Goal: Task Accomplishment & Management: Use online tool/utility

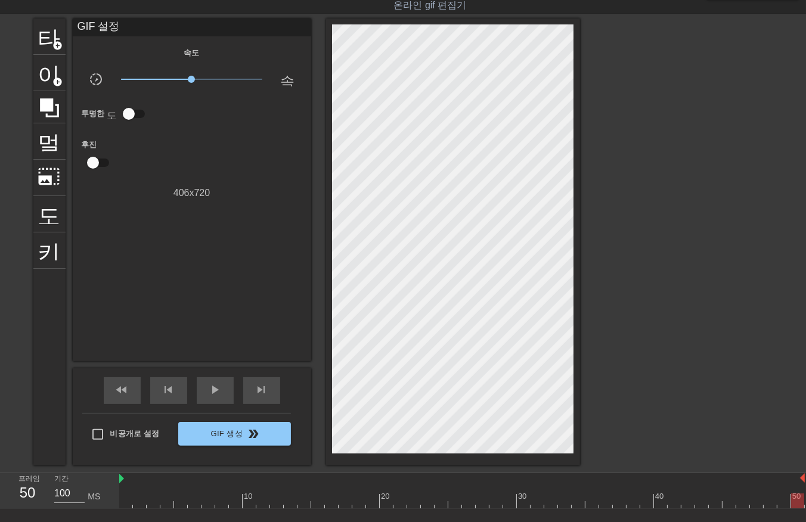
scroll to position [0, 2]
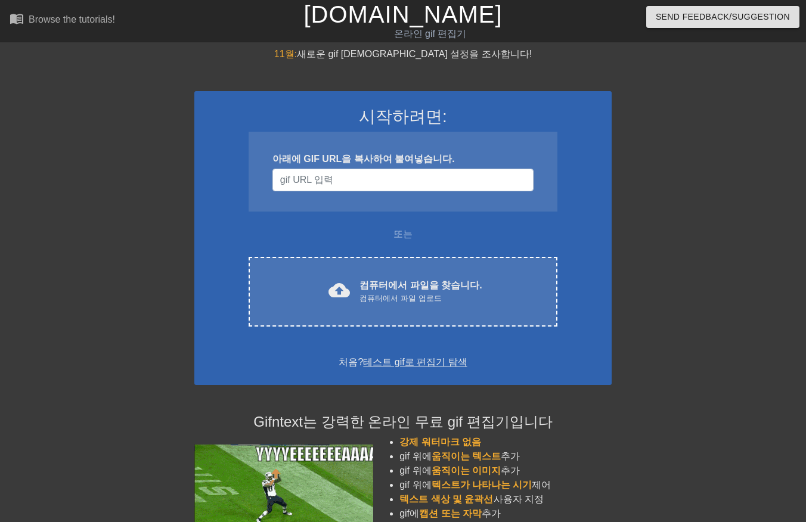
scroll to position [29, 0]
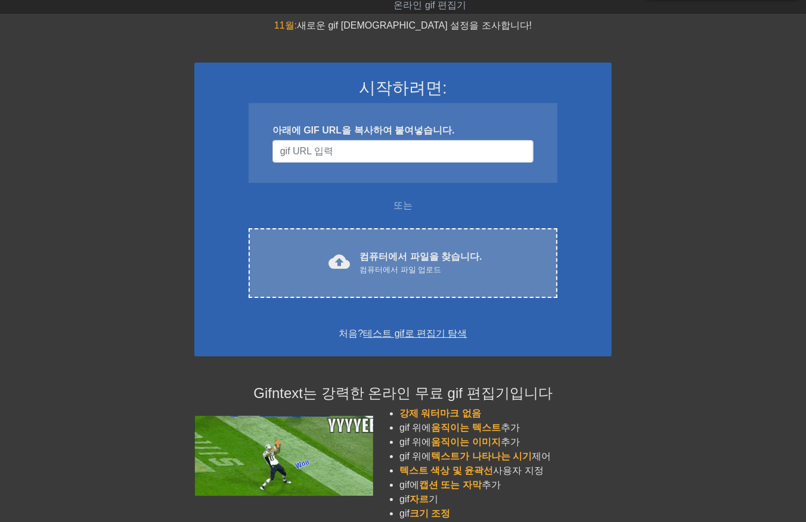
click at [390, 251] on font "컴퓨터에서 파일을 찾습니다." at bounding box center [420, 256] width 122 height 10
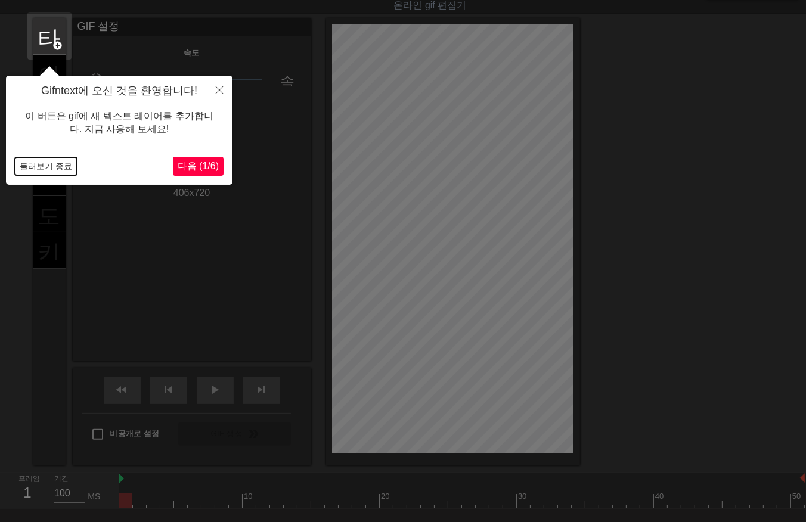
click at [45, 168] on button "둘러보기 종료" at bounding box center [46, 166] width 62 height 18
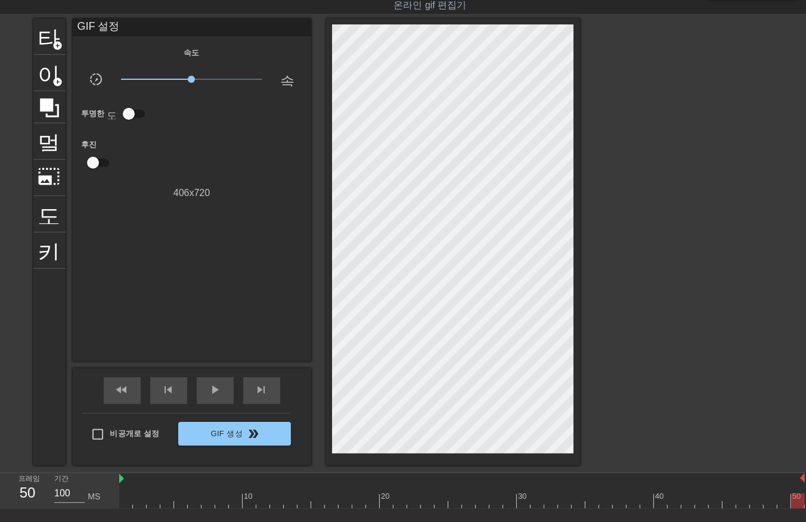
drag, startPoint x: 128, startPoint y: 507, endPoint x: 796, endPoint y: 478, distance: 668.7
click at [805, 474] on html "menu_book 튜토리얼을 찾아보세요! Gifntext.com 온라인 gif 편집기 피드백/제안 보내기 타이틀 add_circle 이미지 a…" at bounding box center [403, 281] width 806 height 620
drag, startPoint x: 793, startPoint y: 502, endPoint x: 805, endPoint y: 499, distance: 11.6
click at [805, 499] on div "10 20 30 40 50" at bounding box center [462, 491] width 687 height 36
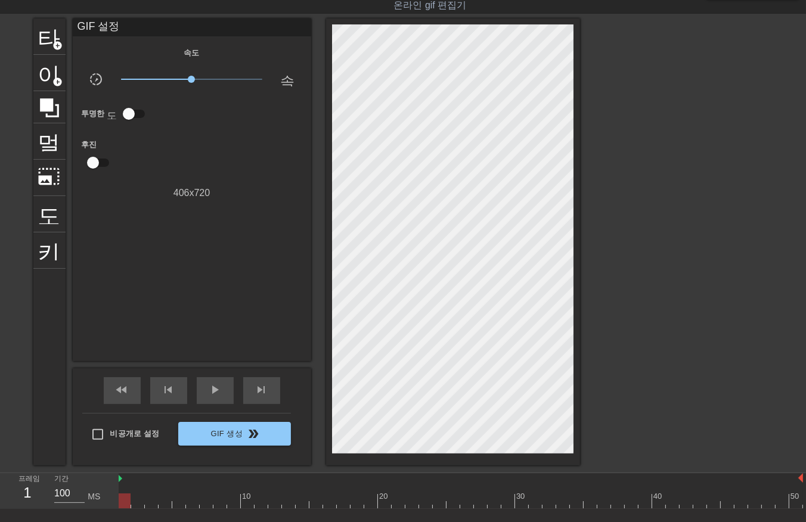
drag, startPoint x: 793, startPoint y: 498, endPoint x: -3, endPoint y: 566, distance: 799.1
click at [0, 521] on html "menu_book 튜토리얼을 찾아보세요! Gifntext.com 온라인 gif 편집기 피드백/제안 보내기 타이틀 add_circle 이미지 a…" at bounding box center [403, 281] width 806 height 620
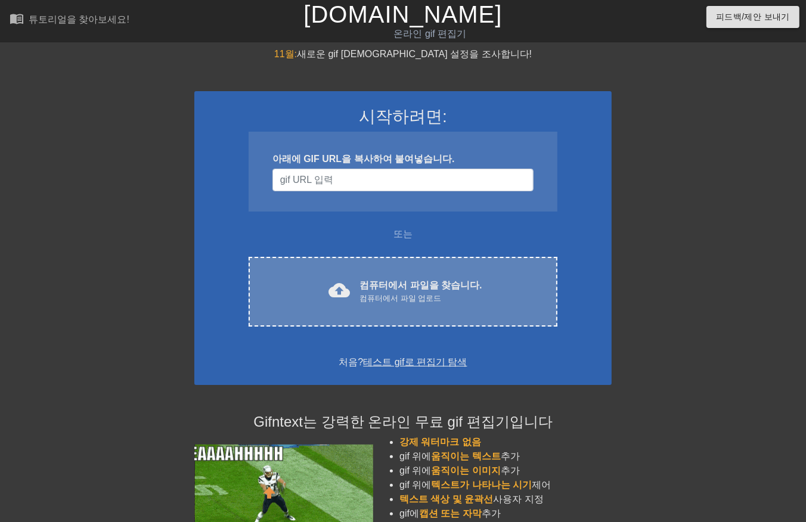
click at [358, 295] on div "cloud_upload 컴퓨터에서 파일을 찾습니다. 컴퓨터에서 파일 업로드" at bounding box center [403, 291] width 259 height 27
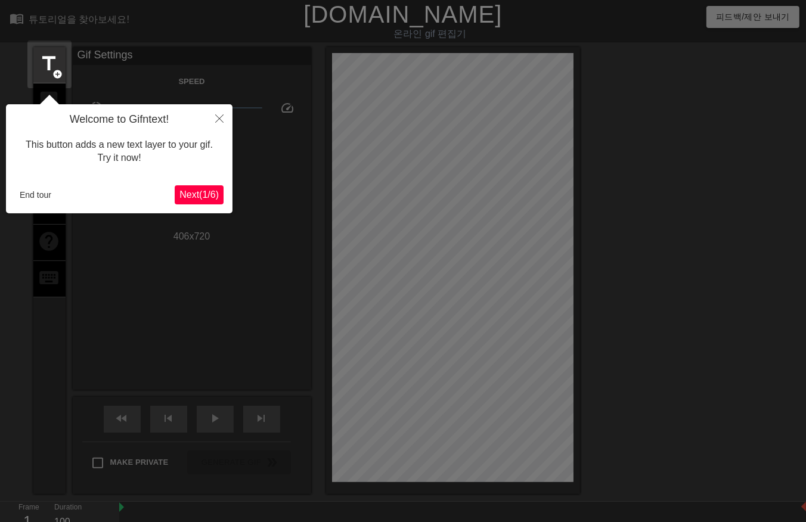
scroll to position [29, 0]
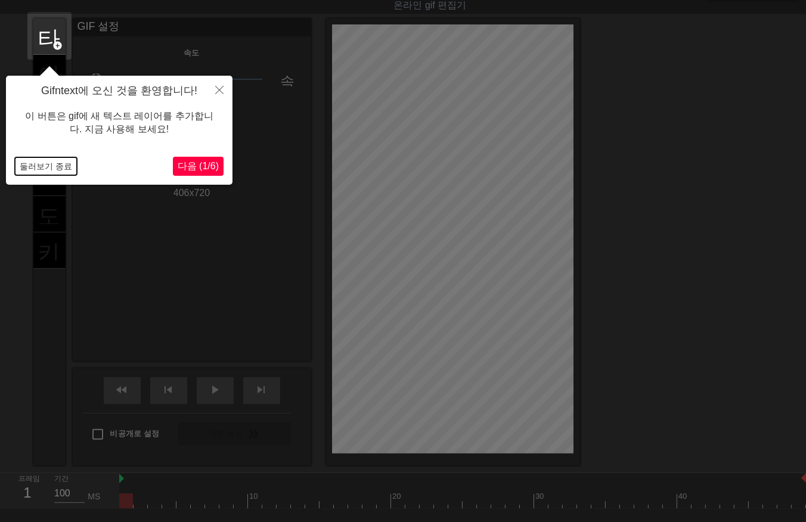
click at [55, 162] on button "둘러보기 종료" at bounding box center [46, 166] width 62 height 18
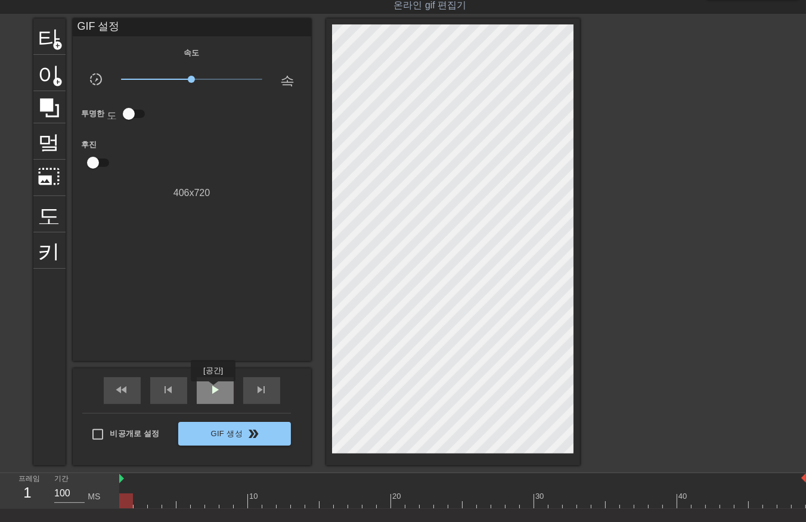
click at [212, 390] on span "play_arrow" at bounding box center [215, 390] width 14 height 14
click at [215, 396] on div "일시 중지" at bounding box center [215, 390] width 37 height 27
click at [797, 498] on div at bounding box center [462, 500] width 687 height 15
click at [122, 502] on div at bounding box center [462, 500] width 687 height 15
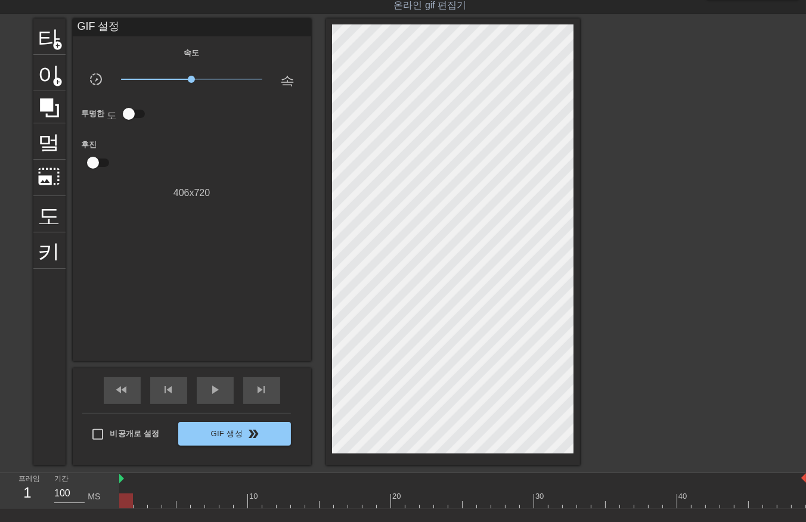
drag, startPoint x: 139, startPoint y: 499, endPoint x: 145, endPoint y: 507, distance: 9.3
click at [141, 502] on div at bounding box center [462, 500] width 687 height 15
drag, startPoint x: 152, startPoint y: 502, endPoint x: 160, endPoint y: 502, distance: 7.7
click at [153, 502] on div at bounding box center [462, 500] width 687 height 15
click at [168, 503] on div at bounding box center [462, 500] width 687 height 15
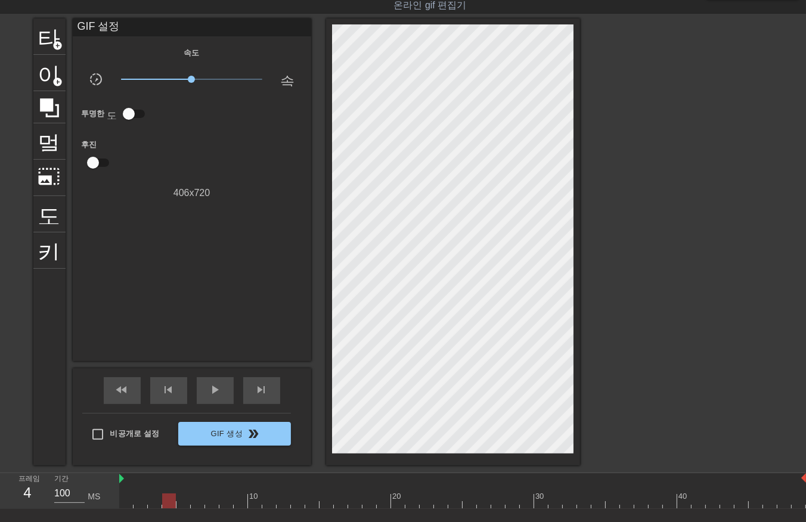
click at [181, 501] on div at bounding box center [462, 500] width 687 height 15
click at [194, 503] on div at bounding box center [462, 500] width 687 height 15
drag, startPoint x: 207, startPoint y: 504, endPoint x: 213, endPoint y: 503, distance: 6.0
click at [209, 504] on div at bounding box center [462, 500] width 687 height 15
click at [223, 502] on div at bounding box center [462, 500] width 687 height 15
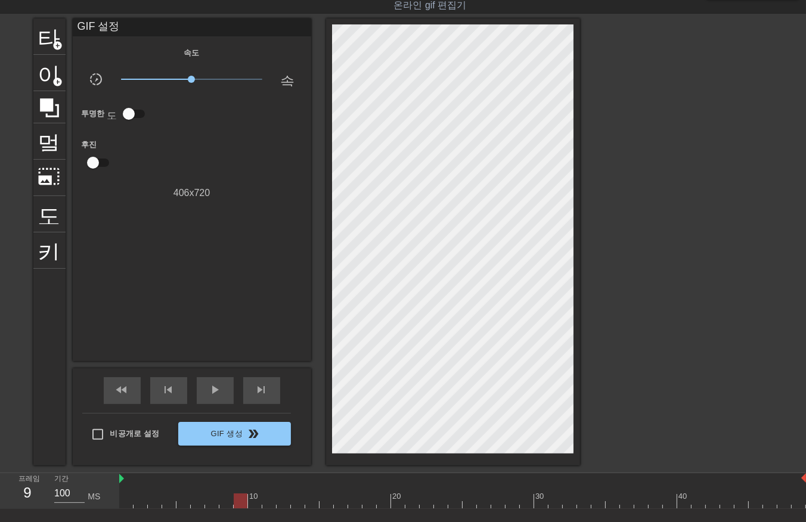
click at [237, 502] on div at bounding box center [462, 500] width 687 height 15
click at [254, 501] on div at bounding box center [462, 500] width 687 height 15
drag, startPoint x: 264, startPoint y: 502, endPoint x: 274, endPoint y: 505, distance: 10.6
click at [267, 503] on div at bounding box center [462, 500] width 687 height 15
click at [281, 501] on div at bounding box center [462, 500] width 687 height 15
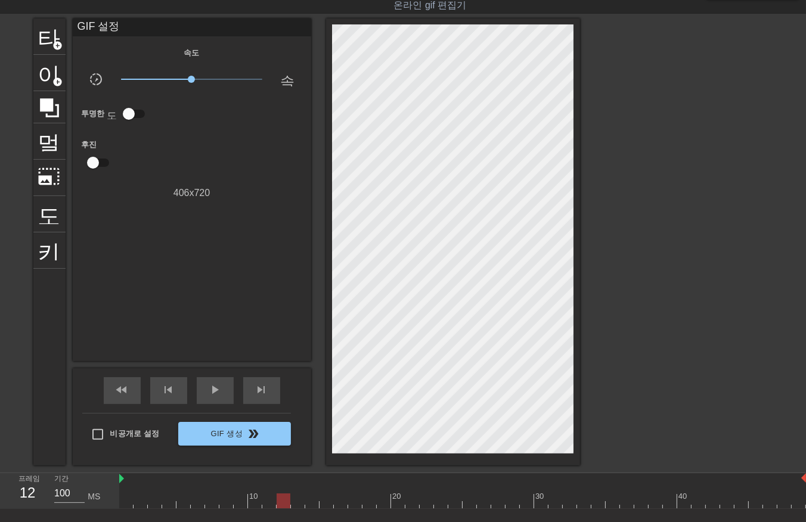
click at [294, 501] on div at bounding box center [462, 500] width 687 height 15
drag, startPoint x: 310, startPoint y: 501, endPoint x: 321, endPoint y: 505, distance: 11.5
click at [310, 501] on div at bounding box center [462, 500] width 687 height 15
click at [325, 501] on div at bounding box center [462, 500] width 687 height 15
click at [337, 501] on div at bounding box center [462, 500] width 687 height 15
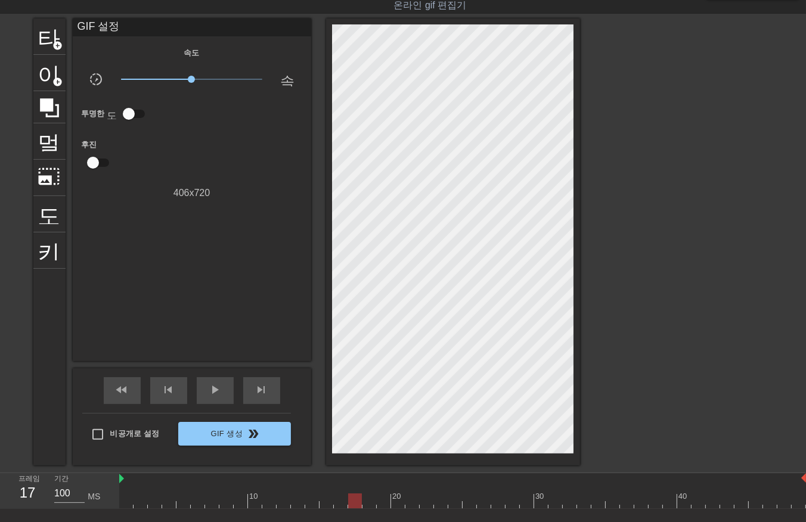
click at [352, 502] on div at bounding box center [462, 500] width 687 height 15
click at [367, 501] on div at bounding box center [462, 500] width 687 height 15
click at [380, 499] on div at bounding box center [462, 500] width 687 height 15
click at [396, 501] on div at bounding box center [462, 500] width 687 height 15
click at [411, 502] on div at bounding box center [462, 500] width 687 height 15
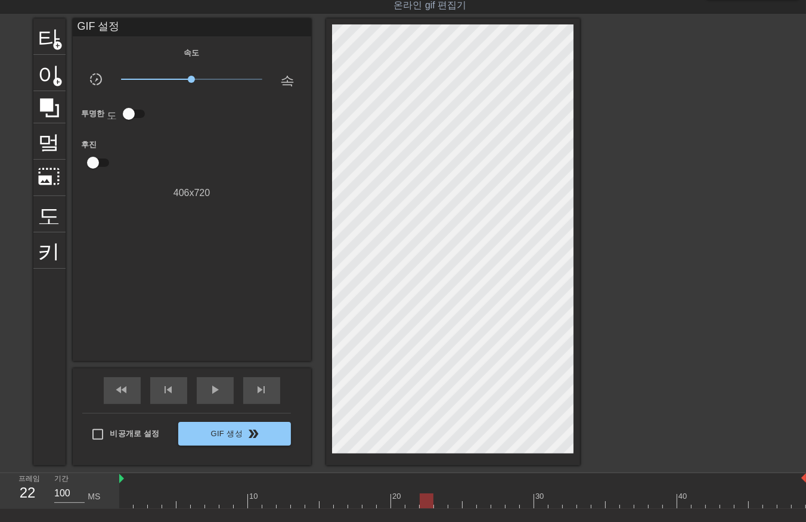
click at [424, 501] on div at bounding box center [462, 500] width 687 height 15
drag, startPoint x: 437, startPoint y: 499, endPoint x: 443, endPoint y: 503, distance: 7.5
click at [437, 501] on div at bounding box center [462, 500] width 687 height 15
click at [454, 503] on div at bounding box center [462, 500] width 687 height 15
drag, startPoint x: 470, startPoint y: 501, endPoint x: 480, endPoint y: 502, distance: 10.8
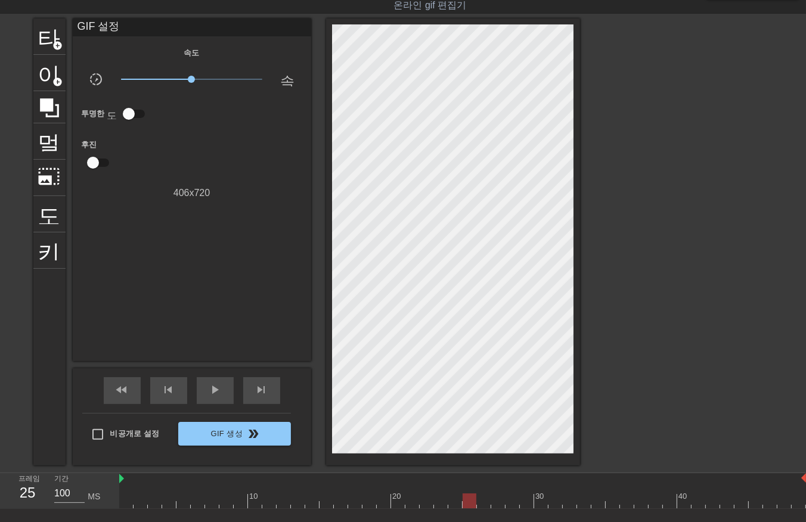
click at [471, 502] on div at bounding box center [462, 500] width 687 height 15
click at [485, 502] on div at bounding box center [462, 500] width 687 height 15
click at [496, 502] on div at bounding box center [462, 500] width 687 height 15
click at [508, 502] on div at bounding box center [462, 500] width 687 height 15
drag, startPoint x: 524, startPoint y: 499, endPoint x: 539, endPoint y: 501, distance: 14.5
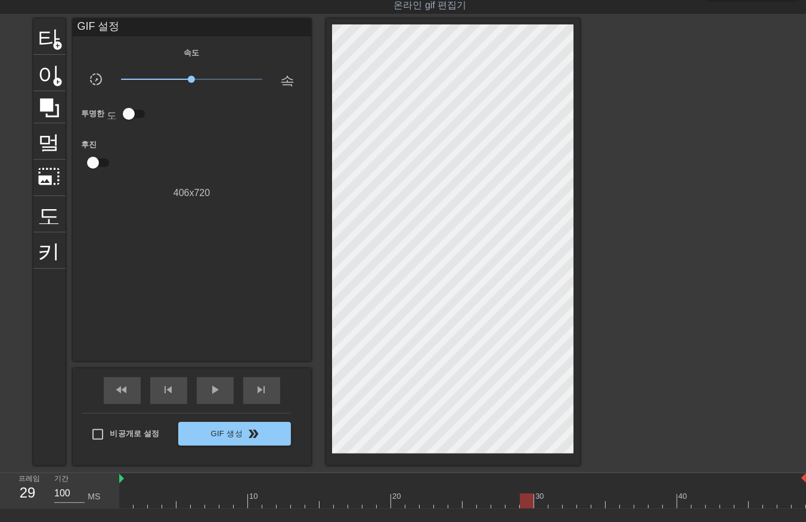
click at [525, 499] on div at bounding box center [462, 500] width 687 height 15
click at [538, 501] on div at bounding box center [462, 500] width 687 height 15
click at [555, 502] on div at bounding box center [462, 500] width 687 height 15
click at [570, 502] on div at bounding box center [462, 500] width 687 height 15
click at [584, 507] on div at bounding box center [462, 500] width 687 height 15
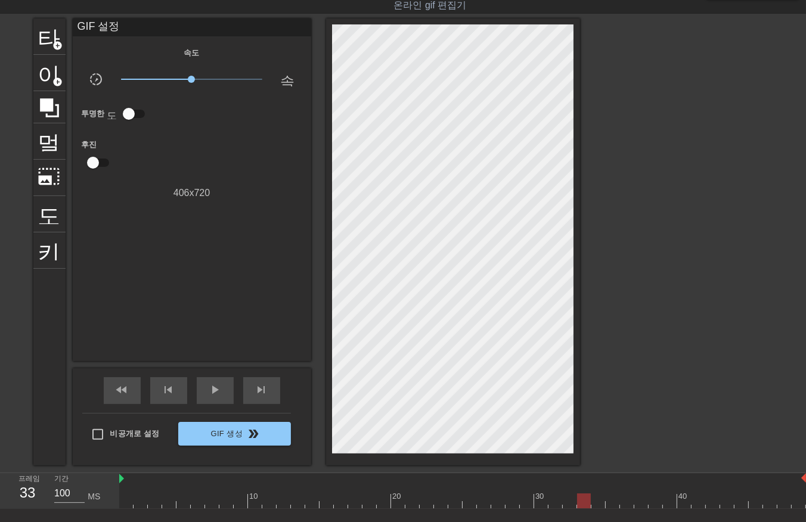
click at [596, 501] on div at bounding box center [462, 500] width 687 height 15
drag, startPoint x: 607, startPoint y: 501, endPoint x: 608, endPoint y: 507, distance: 6.1
click at [608, 507] on div at bounding box center [462, 500] width 687 height 15
drag, startPoint x: 622, startPoint y: 503, endPoint x: 632, endPoint y: 505, distance: 10.4
click at [623, 505] on div at bounding box center [462, 500] width 687 height 15
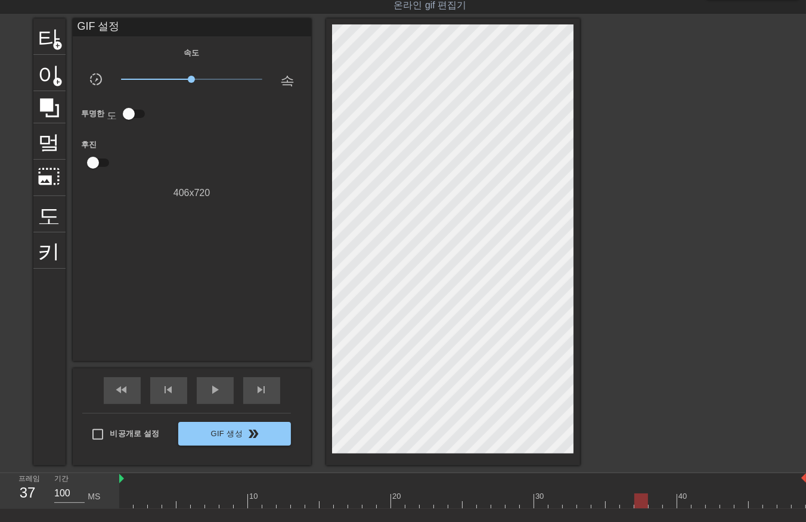
drag, startPoint x: 641, startPoint y: 501, endPoint x: 648, endPoint y: 501, distance: 7.7
click at [642, 502] on div at bounding box center [462, 500] width 687 height 15
drag, startPoint x: 656, startPoint y: 499, endPoint x: 666, endPoint y: 501, distance: 10.4
click at [657, 501] on div at bounding box center [462, 500] width 687 height 15
drag, startPoint x: 665, startPoint y: 499, endPoint x: 673, endPoint y: 504, distance: 9.3
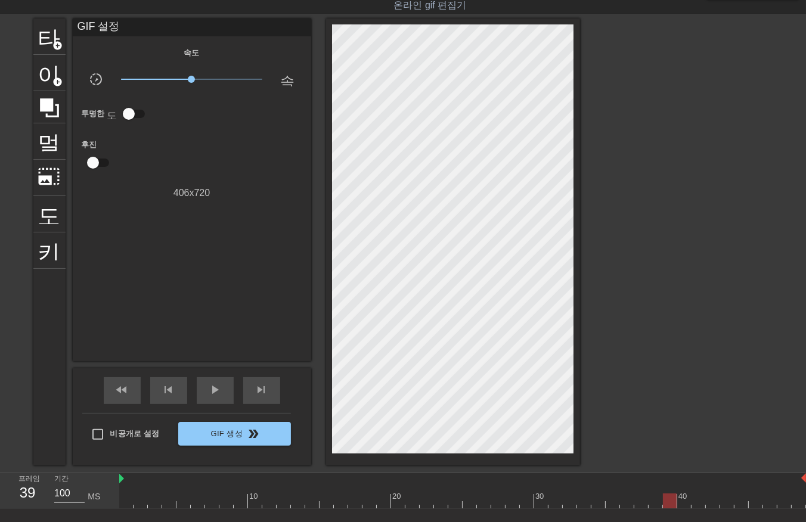
click at [667, 503] on div at bounding box center [462, 500] width 687 height 15
drag, startPoint x: 682, startPoint y: 501, endPoint x: 689, endPoint y: 504, distance: 7.7
click at [686, 504] on div at bounding box center [462, 500] width 687 height 15
click at [695, 502] on div at bounding box center [462, 500] width 687 height 15
click at [712, 504] on div at bounding box center [462, 500] width 687 height 15
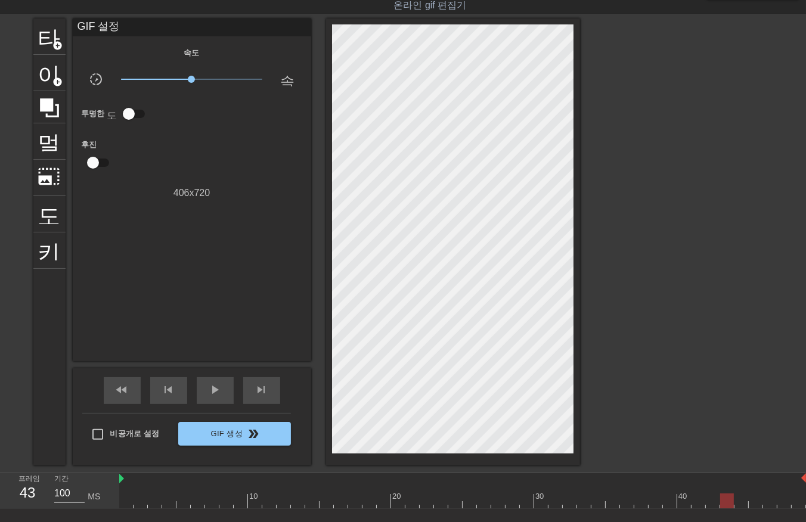
drag, startPoint x: 727, startPoint y: 499, endPoint x: 736, endPoint y: 502, distance: 9.4
click at [727, 504] on div at bounding box center [462, 500] width 687 height 15
drag, startPoint x: 741, startPoint y: 498, endPoint x: 767, endPoint y: 501, distance: 26.4
click at [743, 501] on div at bounding box center [462, 500] width 687 height 15
drag, startPoint x: 756, startPoint y: 502, endPoint x: 763, endPoint y: 503, distance: 7.8
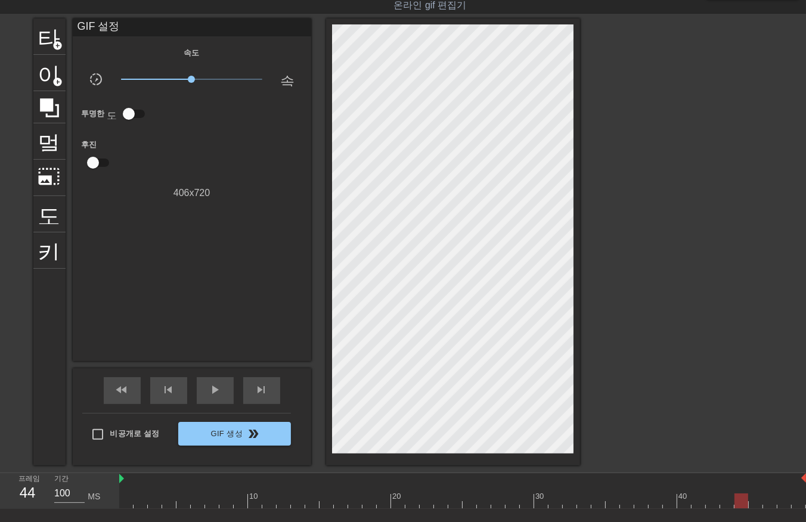
click at [757, 504] on div at bounding box center [462, 500] width 687 height 15
click at [767, 504] on div at bounding box center [462, 500] width 687 height 15
drag, startPoint x: 781, startPoint y: 501, endPoint x: 787, endPoint y: 505, distance: 7.3
click at [781, 502] on div at bounding box center [462, 500] width 687 height 15
click at [795, 502] on div at bounding box center [462, 500] width 687 height 15
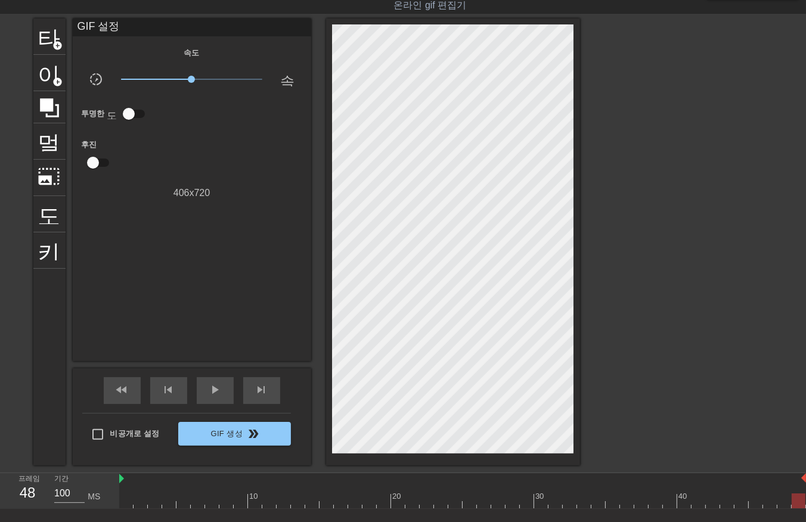
scroll to position [0, 2]
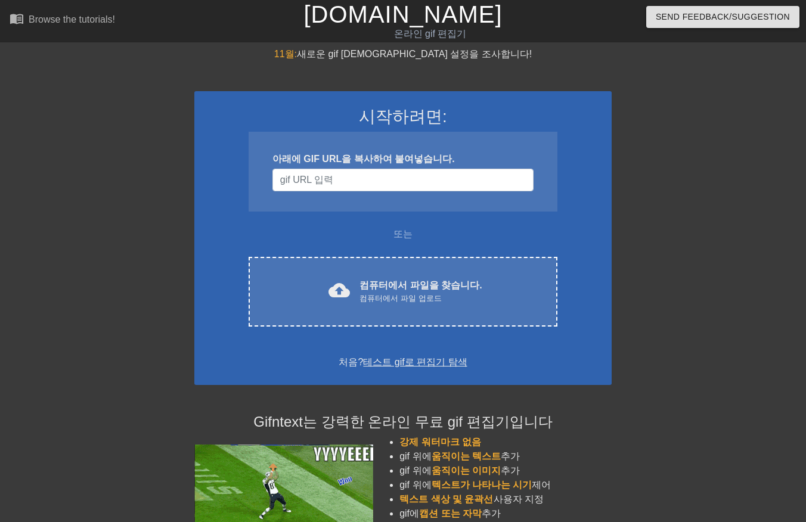
scroll to position [29, 0]
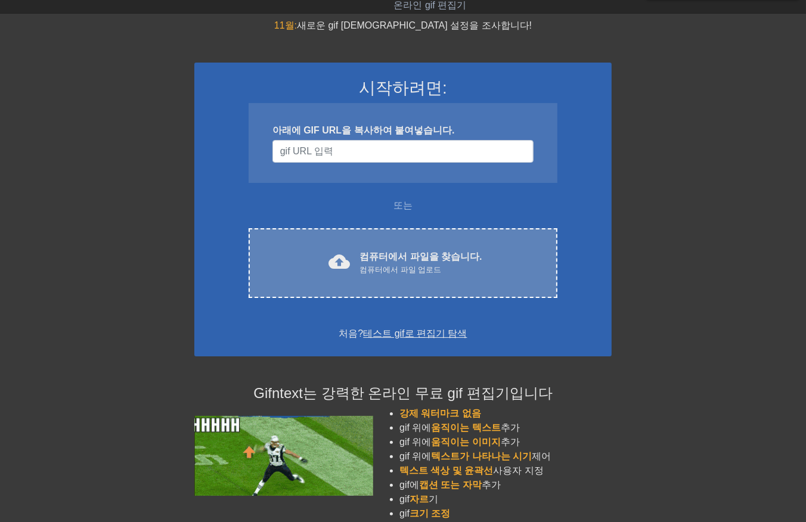
click at [409, 256] on font "컴퓨터에서 파일을 찾습니다." at bounding box center [420, 256] width 122 height 10
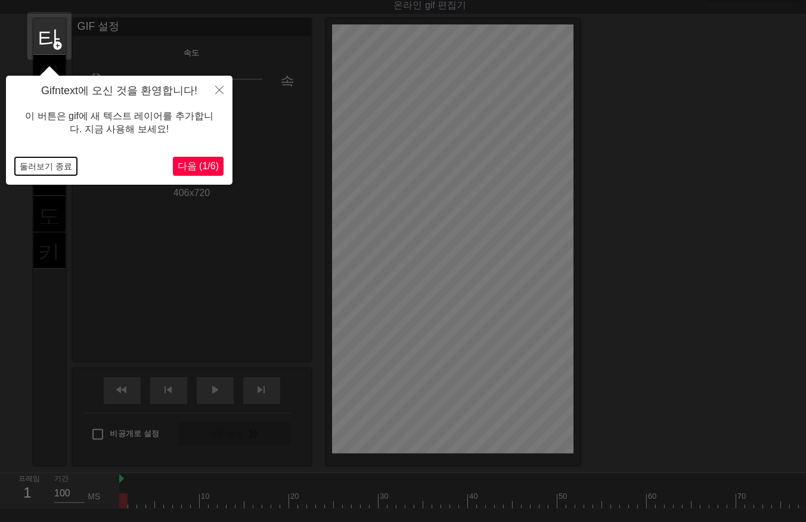
click at [51, 163] on button "둘러보기 종료" at bounding box center [46, 166] width 62 height 18
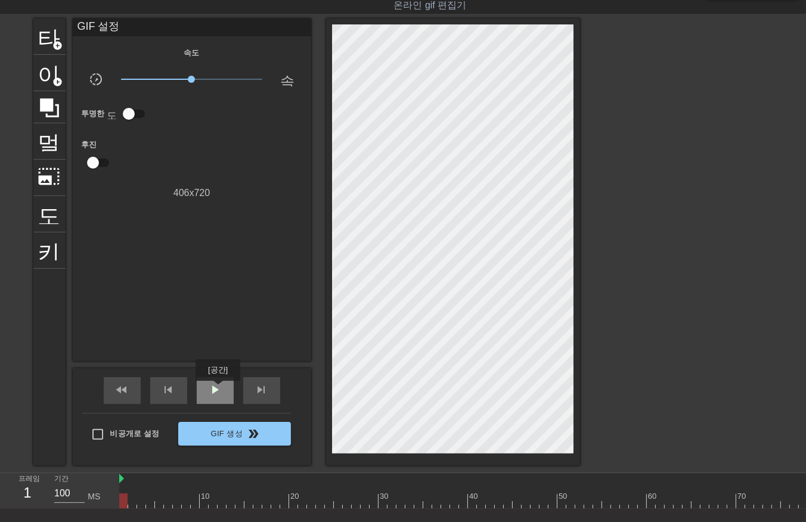
click at [218, 389] on span "play_arrow" at bounding box center [215, 390] width 14 height 14
click at [212, 396] on div "일시 중지" at bounding box center [215, 390] width 37 height 27
drag, startPoint x: 127, startPoint y: 498, endPoint x: 678, endPoint y: 480, distance: 551.0
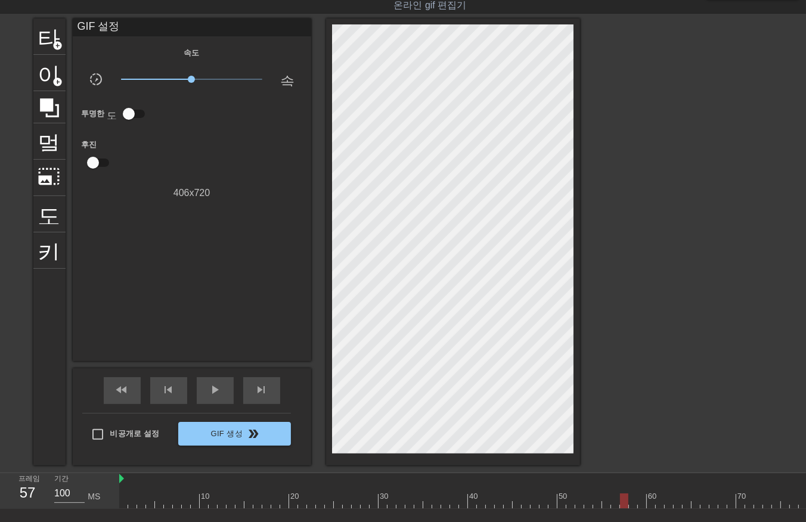
drag, startPoint x: 183, startPoint y: 498, endPoint x: 767, endPoint y: 465, distance: 584.9
click at [766, 465] on div "menu_book 튜토리얼을 찾아보세요! Gifntext.com 온라인 gif 편집기 피드백/제안 보내기 타이틀 add_circle 이미지 a…" at bounding box center [403, 281] width 806 height 620
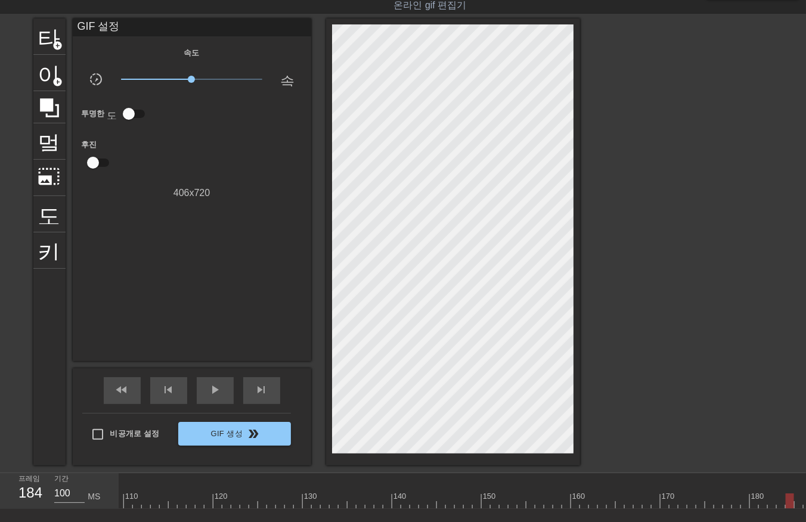
drag, startPoint x: 235, startPoint y: 496, endPoint x: 787, endPoint y: 452, distance: 553.7
click at [789, 451] on div "menu_book 튜토리얼을 찾아보세요! Gifntext.com 온라인 gif 편집기 피드백/제안 보내기 타이틀 add_circle 이미지 a…" at bounding box center [403, 281] width 806 height 620
drag, startPoint x: 133, startPoint y: 501, endPoint x: 141, endPoint y: 501, distance: 7.8
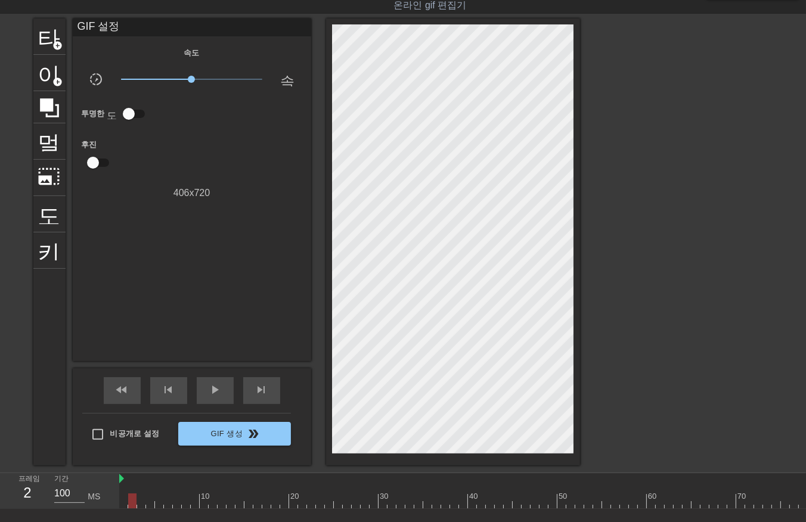
drag, startPoint x: 159, startPoint y: 503, endPoint x: 165, endPoint y: 507, distance: 6.9
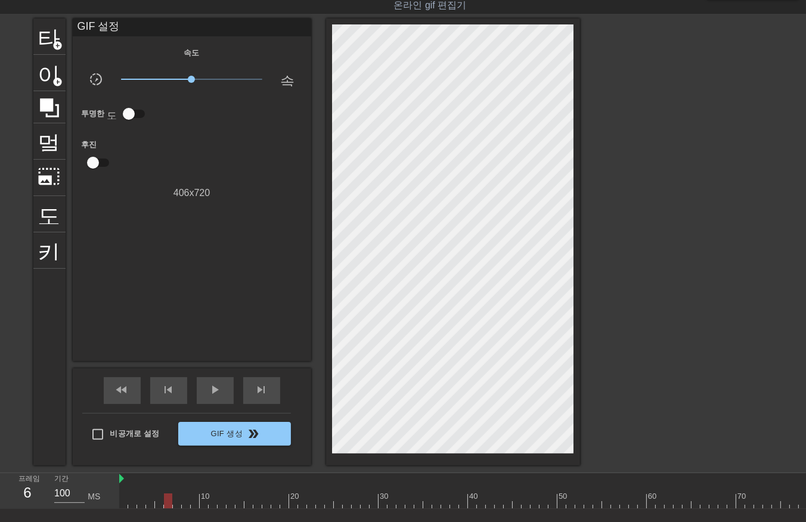
drag, startPoint x: 167, startPoint y: 502, endPoint x: 175, endPoint y: 505, distance: 8.5
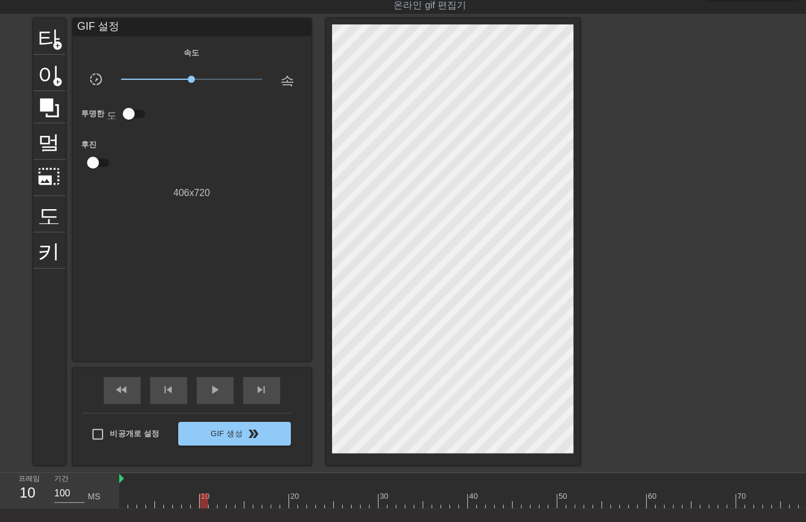
drag, startPoint x: 204, startPoint y: 502, endPoint x: 210, endPoint y: 505, distance: 7.5
drag, startPoint x: 221, startPoint y: 502, endPoint x: 228, endPoint y: 507, distance: 9.1
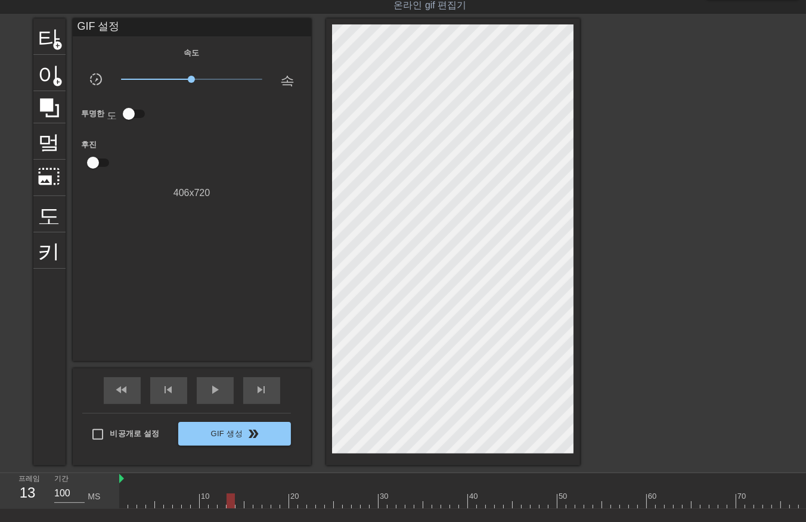
drag, startPoint x: 229, startPoint y: 502, endPoint x: 237, endPoint y: 502, distance: 7.2
drag, startPoint x: 237, startPoint y: 501, endPoint x: 242, endPoint y: 504, distance: 6.1
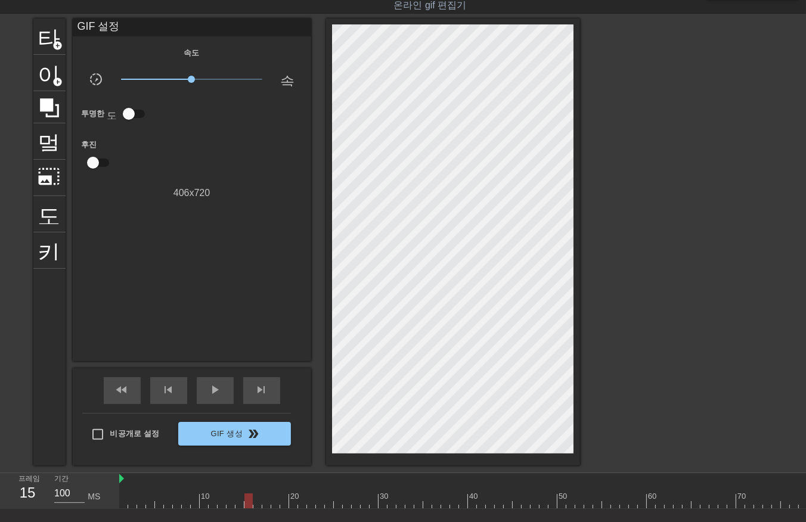
drag, startPoint x: 290, startPoint y: 499, endPoint x: 295, endPoint y: 503, distance: 6.4
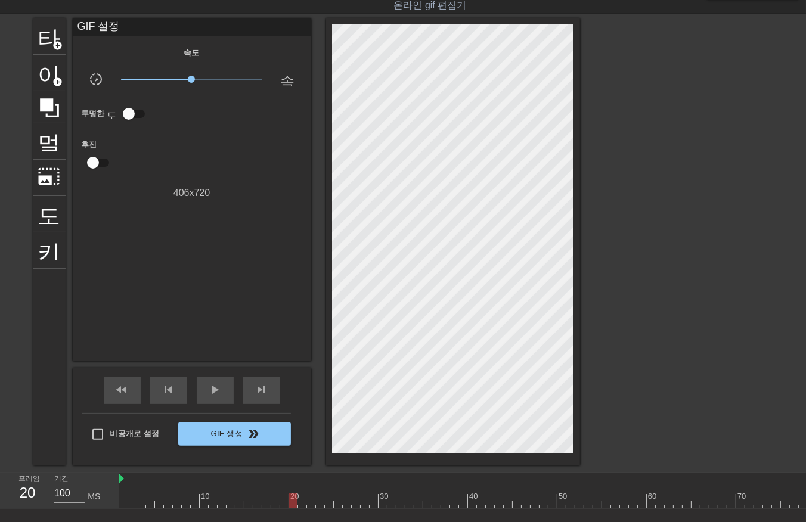
drag, startPoint x: 312, startPoint y: 502, endPoint x: 320, endPoint y: 502, distance: 7.7
drag, startPoint x: 319, startPoint y: 501, endPoint x: 324, endPoint y: 504, distance: 6.1
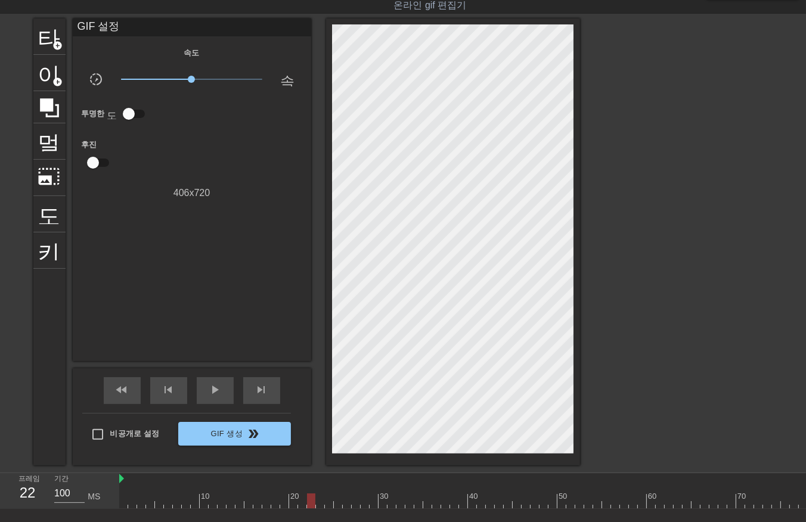
drag, startPoint x: 327, startPoint y: 501, endPoint x: 334, endPoint y: 509, distance: 11.0
drag, startPoint x: 344, startPoint y: 502, endPoint x: 350, endPoint y: 508, distance: 8.4
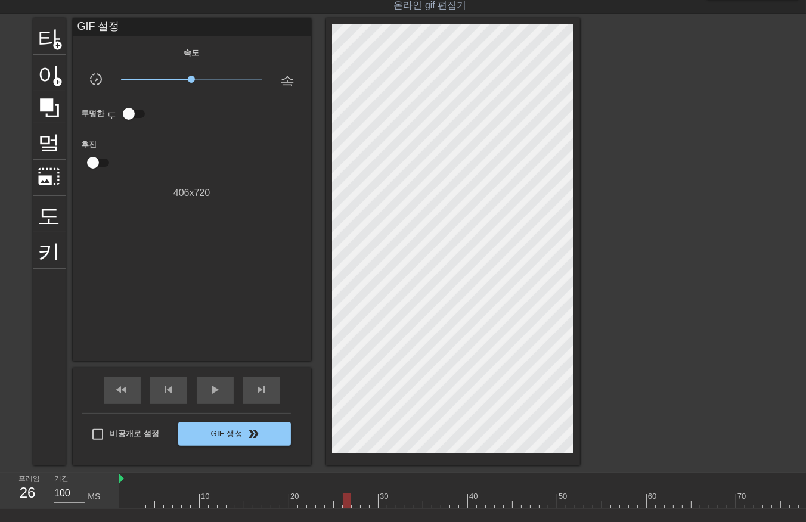
drag, startPoint x: 371, startPoint y: 499, endPoint x: 372, endPoint y: 505, distance: 6.2
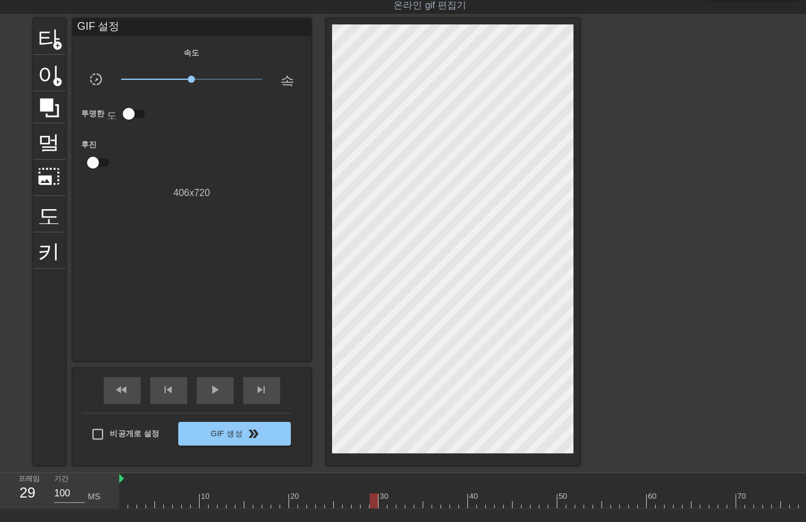
drag, startPoint x: 389, startPoint y: 499, endPoint x: 392, endPoint y: 505, distance: 6.4
drag, startPoint x: 409, startPoint y: 502, endPoint x: 418, endPoint y: 498, distance: 10.2
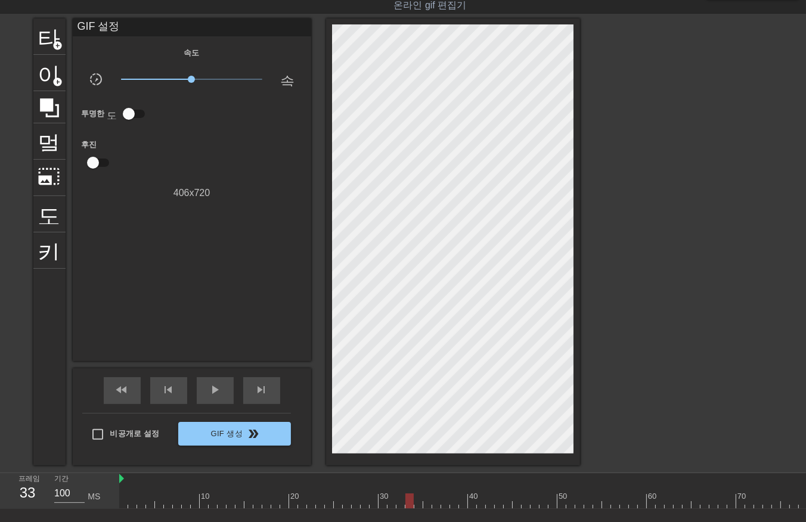
drag, startPoint x: 418, startPoint y: 497, endPoint x: 417, endPoint y: 504, distance: 7.3
drag, startPoint x: 429, startPoint y: 504, endPoint x: 435, endPoint y: 509, distance: 8.0
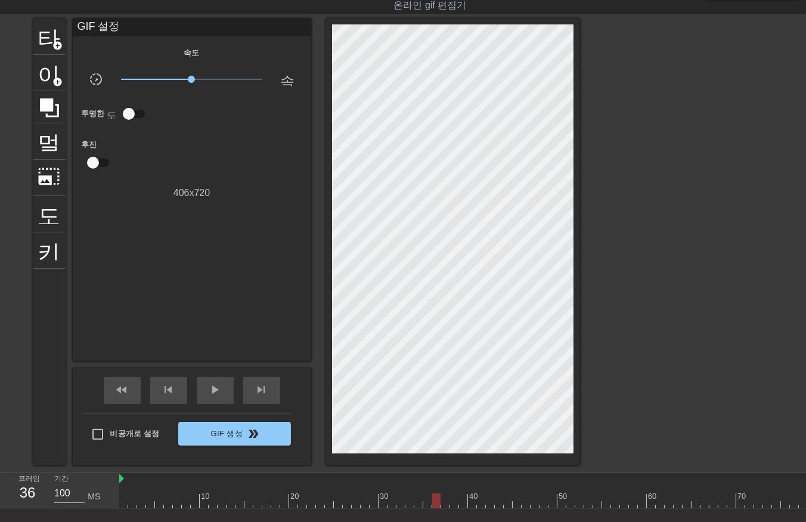
drag, startPoint x: 454, startPoint y: 499, endPoint x: 458, endPoint y: 505, distance: 6.8
drag, startPoint x: 461, startPoint y: 501, endPoint x: 465, endPoint y: 507, distance: 6.8
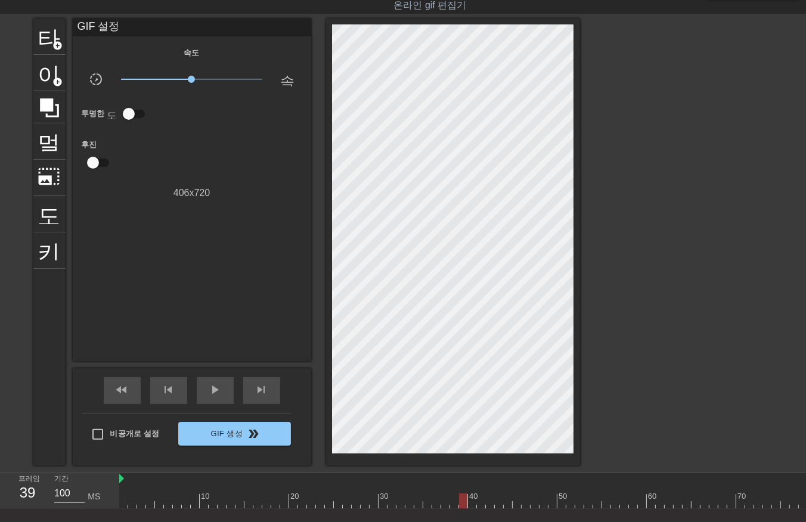
drag, startPoint x: 469, startPoint y: 501, endPoint x: 479, endPoint y: 503, distance: 9.8
drag, startPoint x: 479, startPoint y: 501, endPoint x: 487, endPoint y: 507, distance: 9.8
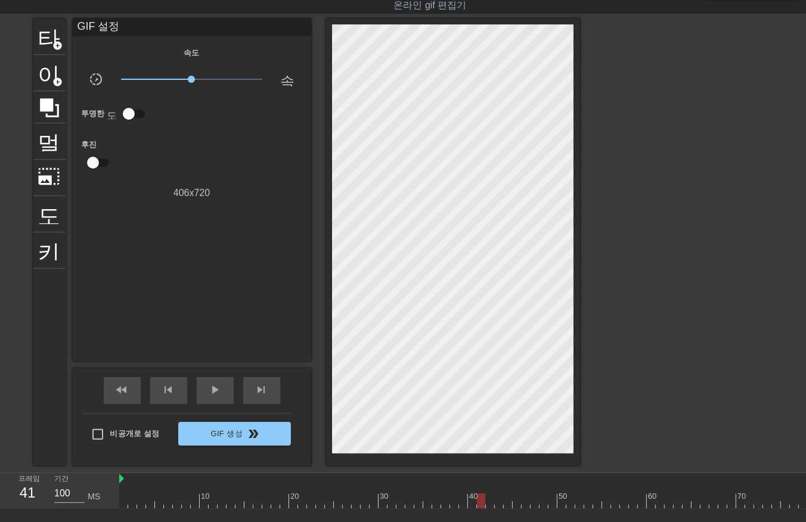
drag, startPoint x: 489, startPoint y: 501, endPoint x: 495, endPoint y: 507, distance: 8.0
drag, startPoint x: 496, startPoint y: 499, endPoint x: 498, endPoint y: 507, distance: 8.1
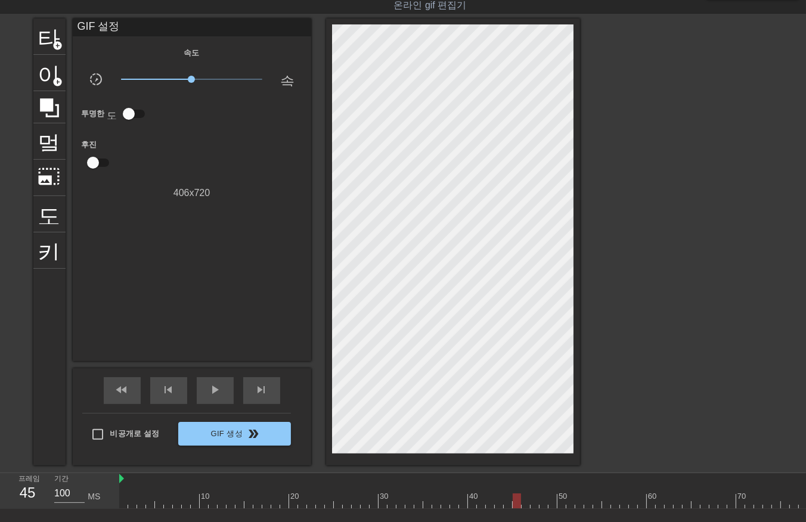
drag, startPoint x: 542, startPoint y: 501, endPoint x: 548, endPoint y: 502, distance: 6.1
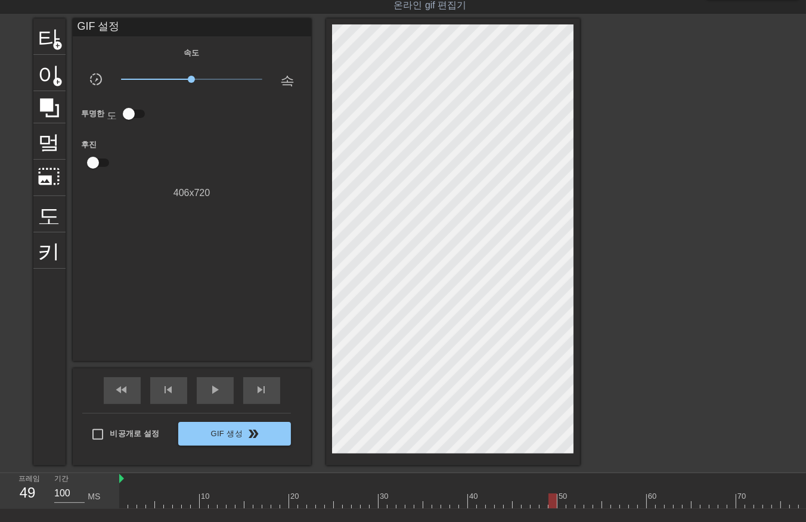
drag, startPoint x: 569, startPoint y: 502, endPoint x: 574, endPoint y: 507, distance: 7.3
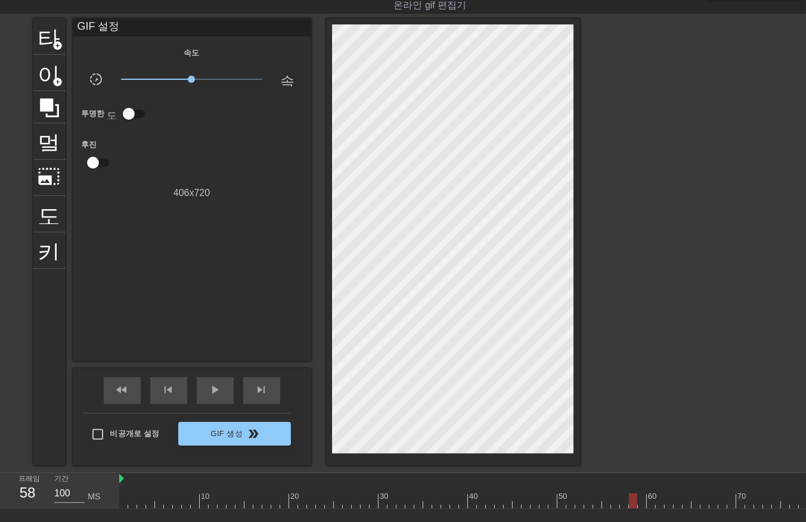
drag, startPoint x: 298, startPoint y: 501, endPoint x: 727, endPoint y: 496, distance: 429.1
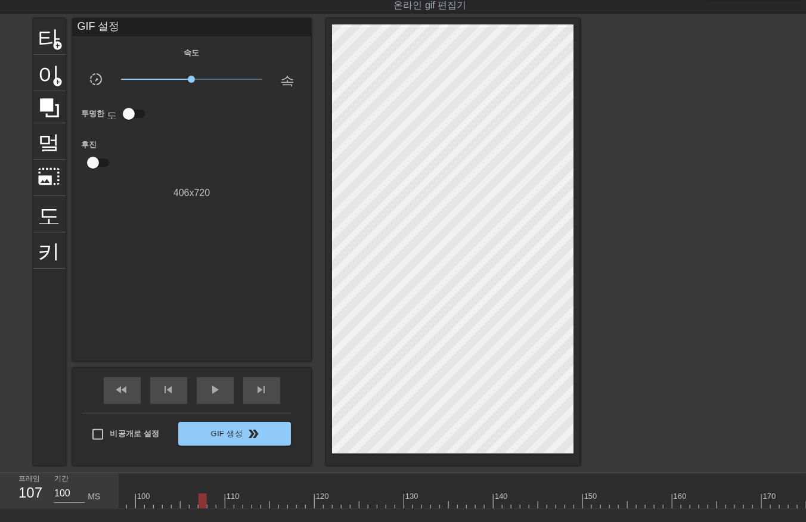
scroll to position [0, 868]
drag, startPoint x: 203, startPoint y: 499, endPoint x: 624, endPoint y: 479, distance: 421.3
click at [627, 473] on div "프레임 154 기간 100 MS 10 20 30 40 50 60 70 80 90 100 110 120 130 140 150" at bounding box center [403, 491] width 806 height 36
drag, startPoint x: 210, startPoint y: 501, endPoint x: 423, endPoint y: 480, distance: 213.8
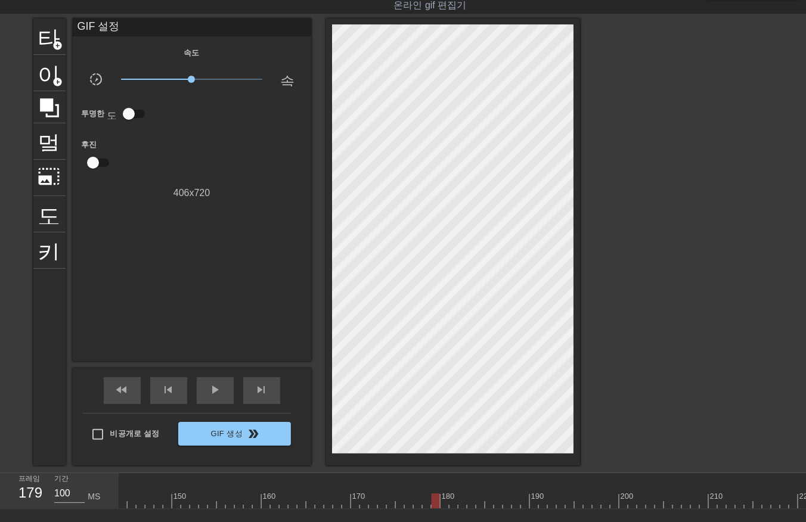
click at [438, 473] on div "10 20 30 40 50 60 70 80 90 100 110 120 130 140 150 160" at bounding box center [158, 490] width 2637 height 35
click at [442, 498] on div at bounding box center [158, 500] width 2637 height 15
click at [452, 499] on div at bounding box center [158, 500] width 2637 height 15
click at [458, 501] on div at bounding box center [158, 500] width 2637 height 15
click at [454, 498] on div at bounding box center [158, 500] width 2637 height 15
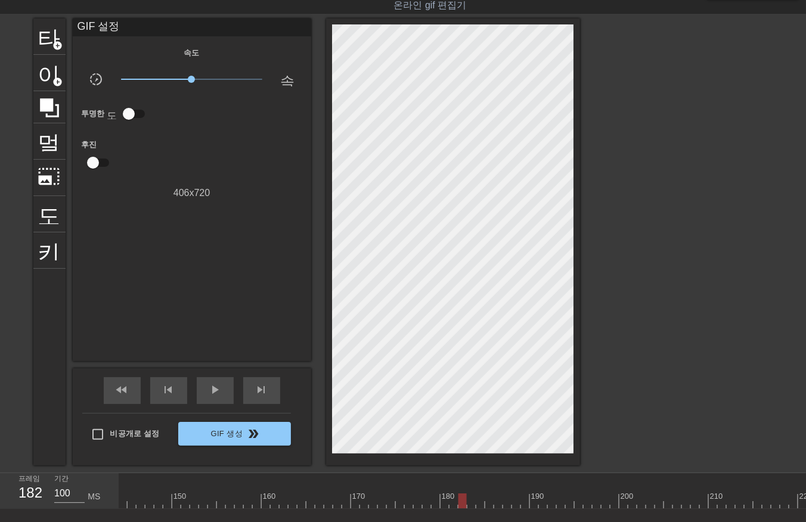
click at [460, 501] on div at bounding box center [158, 500] width 2637 height 15
drag, startPoint x: 159, startPoint y: 501, endPoint x: 163, endPoint y: 507, distance: 7.2
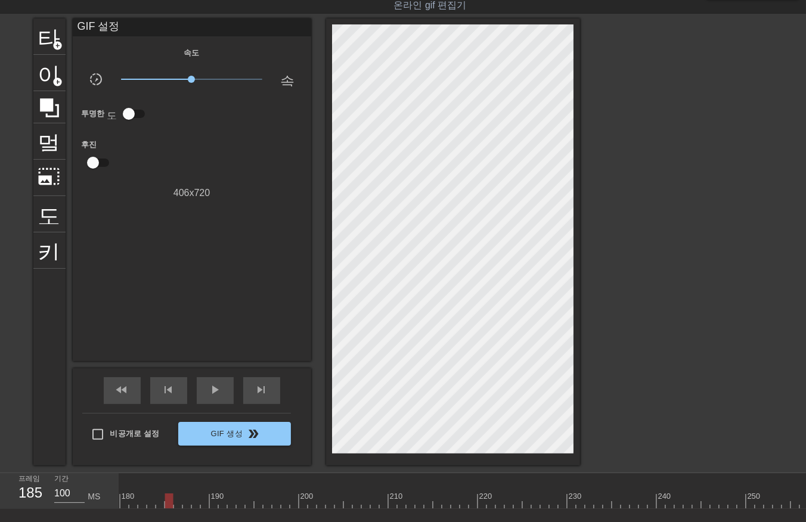
drag, startPoint x: 187, startPoint y: 501, endPoint x: 193, endPoint y: 501, distance: 6.6
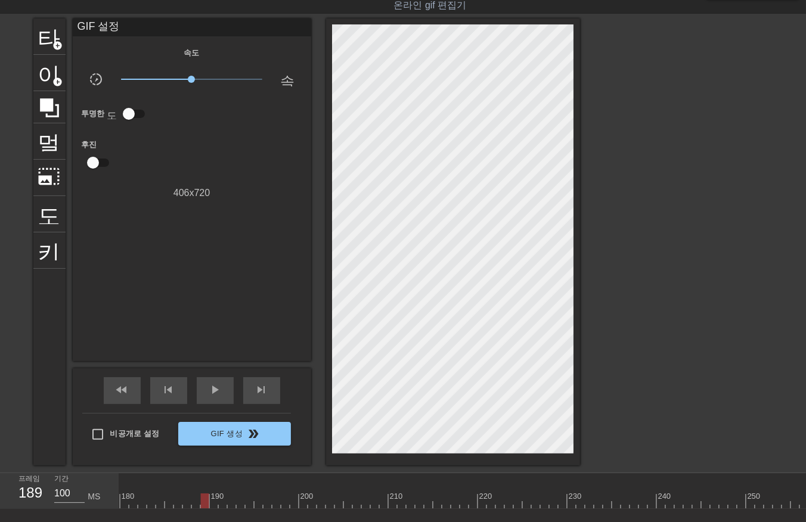
drag, startPoint x: 204, startPoint y: 498, endPoint x: 207, endPoint y: 510, distance: 12.3
drag, startPoint x: 213, startPoint y: 502, endPoint x: 222, endPoint y: 504, distance: 9.3
drag, startPoint x: 222, startPoint y: 502, endPoint x: 230, endPoint y: 505, distance: 8.3
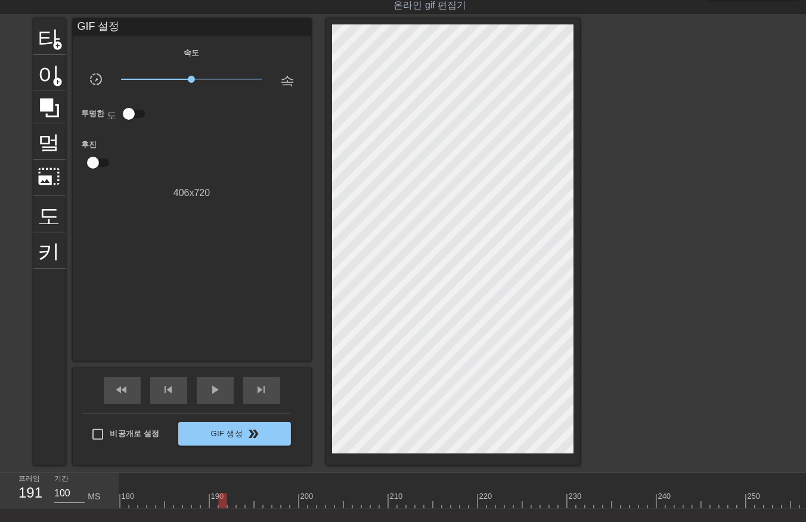
drag, startPoint x: 231, startPoint y: 502, endPoint x: 239, endPoint y: 503, distance: 7.8
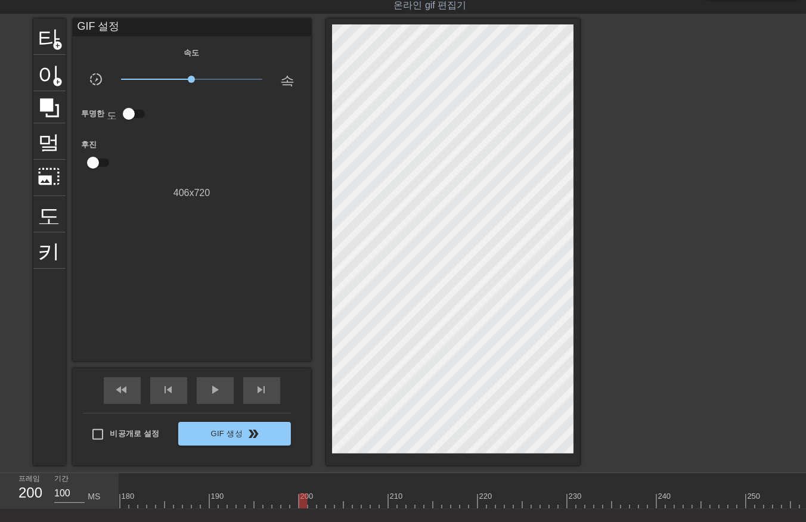
drag, startPoint x: 302, startPoint y: 501, endPoint x: 308, endPoint y: 505, distance: 7.8
drag, startPoint x: 321, startPoint y: 499, endPoint x: 328, endPoint y: 502, distance: 8.1
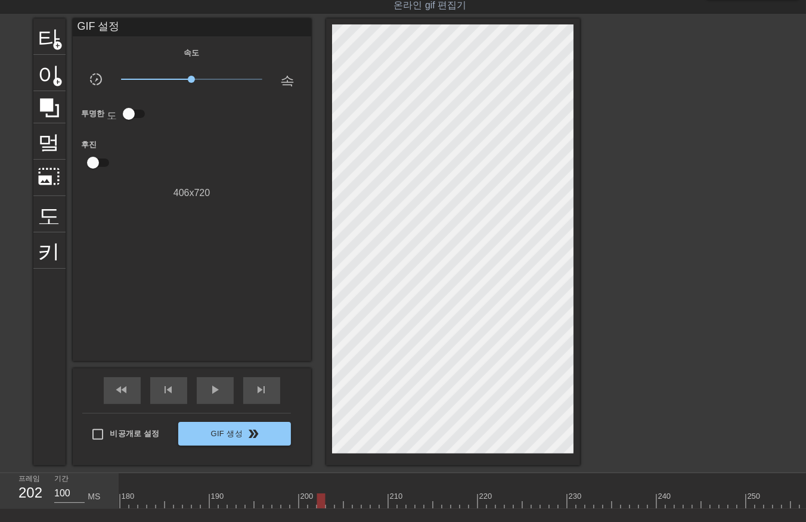
drag, startPoint x: 346, startPoint y: 499, endPoint x: 355, endPoint y: 504, distance: 9.9
drag, startPoint x: 353, startPoint y: 499, endPoint x: 364, endPoint y: 503, distance: 10.7
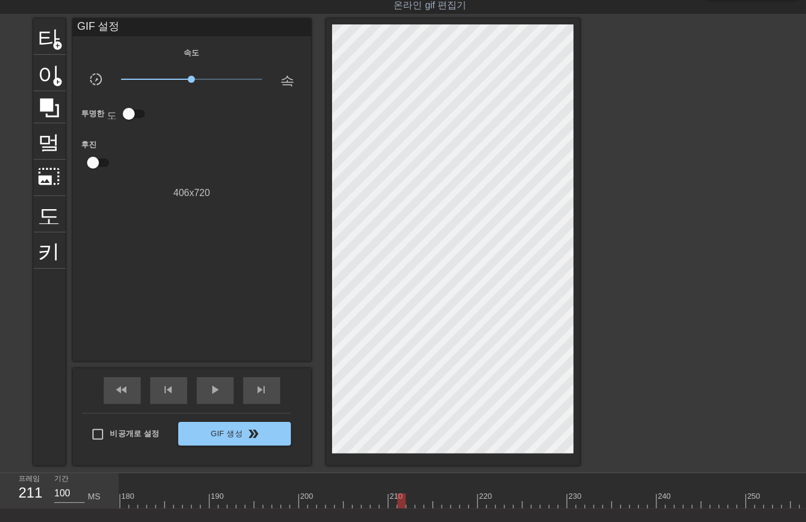
drag, startPoint x: 402, startPoint y: 498, endPoint x: 408, endPoint y: 509, distance: 12.3
drag, startPoint x: 410, startPoint y: 501, endPoint x: 417, endPoint y: 508, distance: 10.1
drag, startPoint x: 418, startPoint y: 499, endPoint x: 426, endPoint y: 505, distance: 9.8
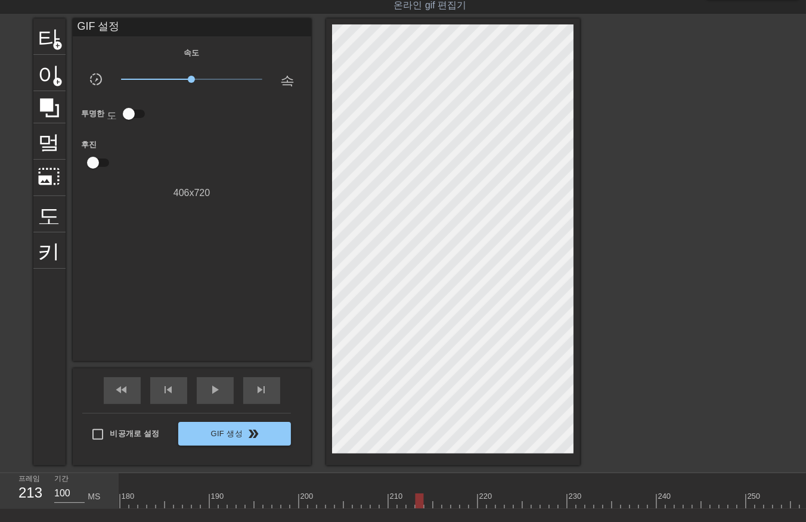
drag, startPoint x: 445, startPoint y: 499, endPoint x: 450, endPoint y: 507, distance: 9.4
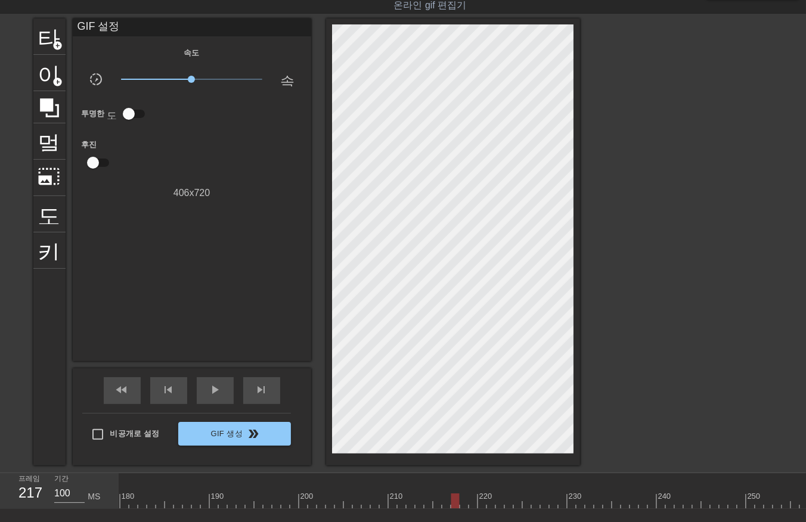
drag, startPoint x: 454, startPoint y: 499, endPoint x: 456, endPoint y: 505, distance: 6.4
drag, startPoint x: 462, startPoint y: 499, endPoint x: 468, endPoint y: 503, distance: 6.9
drag, startPoint x: 471, startPoint y: 498, endPoint x: 477, endPoint y: 504, distance: 8.0
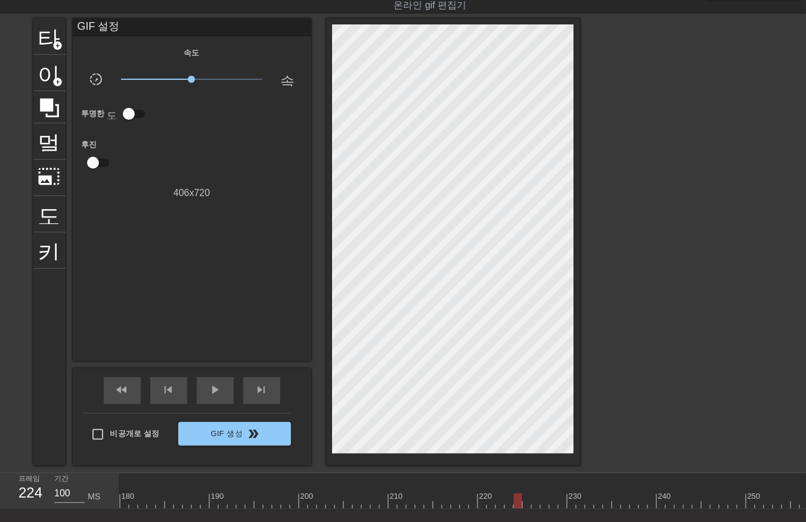
drag, startPoint x: 535, startPoint y: 496, endPoint x: 538, endPoint y: 502, distance: 6.4
drag, startPoint x: 545, startPoint y: 498, endPoint x: 549, endPoint y: 504, distance: 7.5
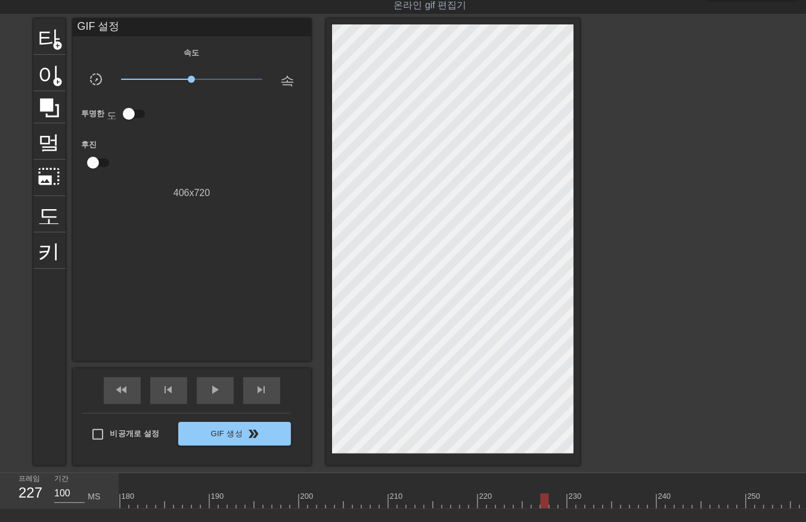
drag, startPoint x: 551, startPoint y: 498, endPoint x: 557, endPoint y: 502, distance: 6.9
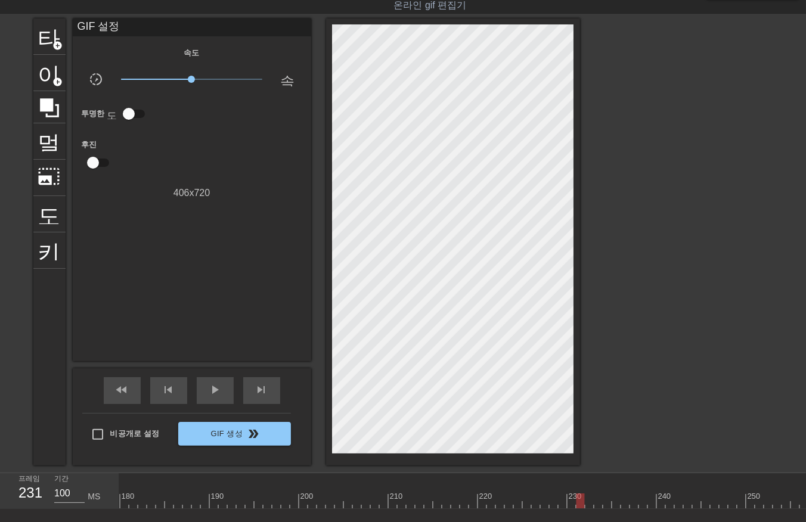
drag, startPoint x: 588, startPoint y: 496, endPoint x: 595, endPoint y: 502, distance: 9.3
drag, startPoint x: 598, startPoint y: 498, endPoint x: 605, endPoint y: 505, distance: 10.1
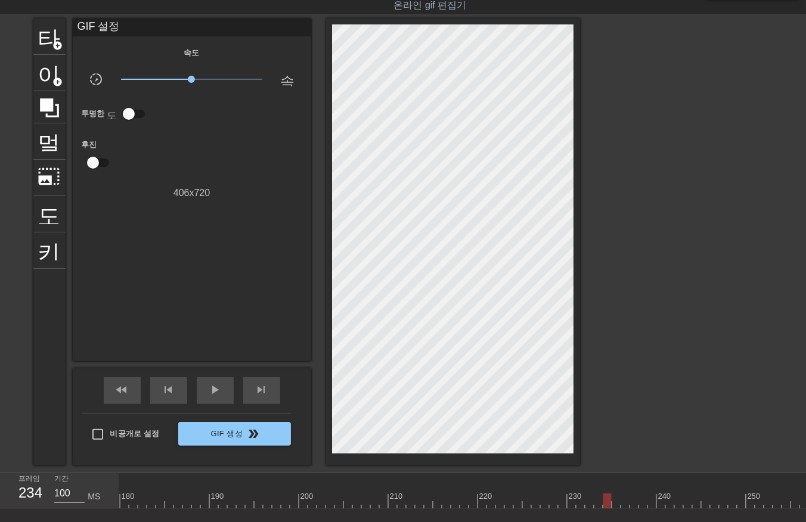
drag, startPoint x: 607, startPoint y: 498, endPoint x: 614, endPoint y: 504, distance: 9.7
